Goal: Check status

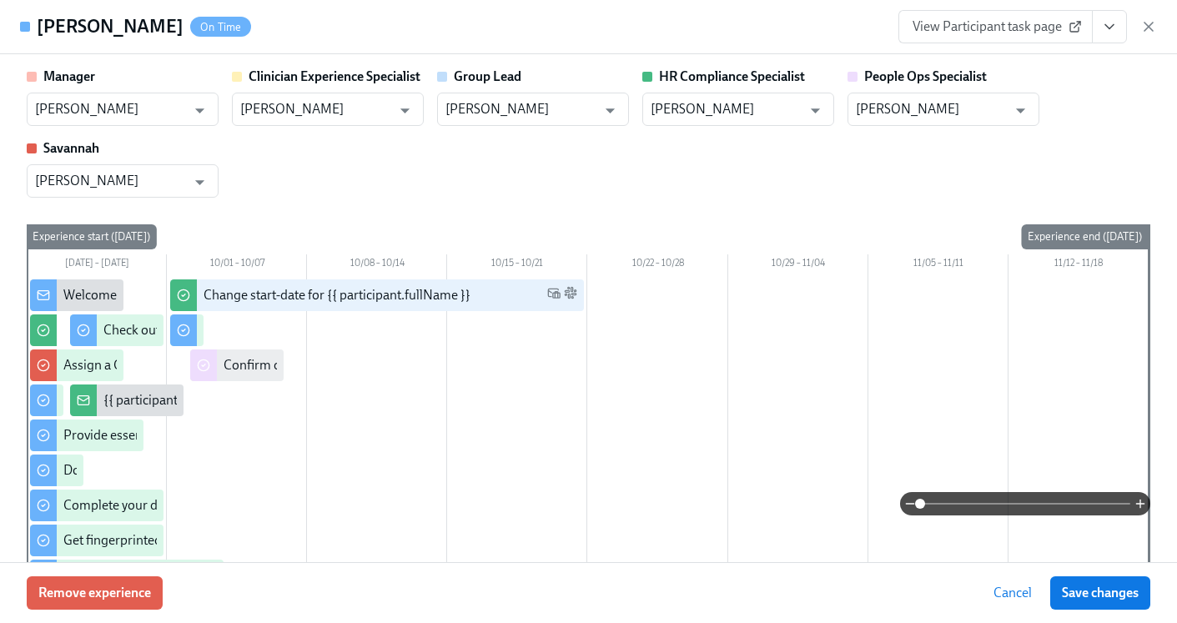
scroll to position [0, 21256]
